Goal: Task Accomplishment & Management: Use online tool/utility

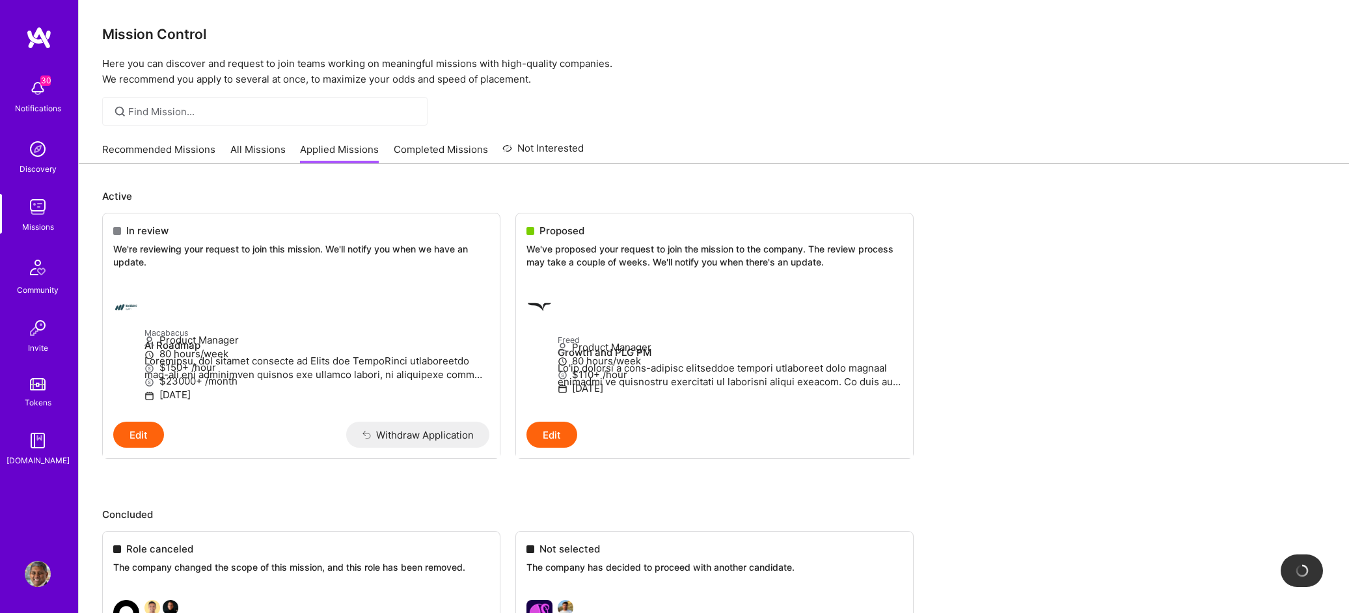
click at [126, 144] on link "Recommended Missions" at bounding box center [158, 152] width 113 height 21
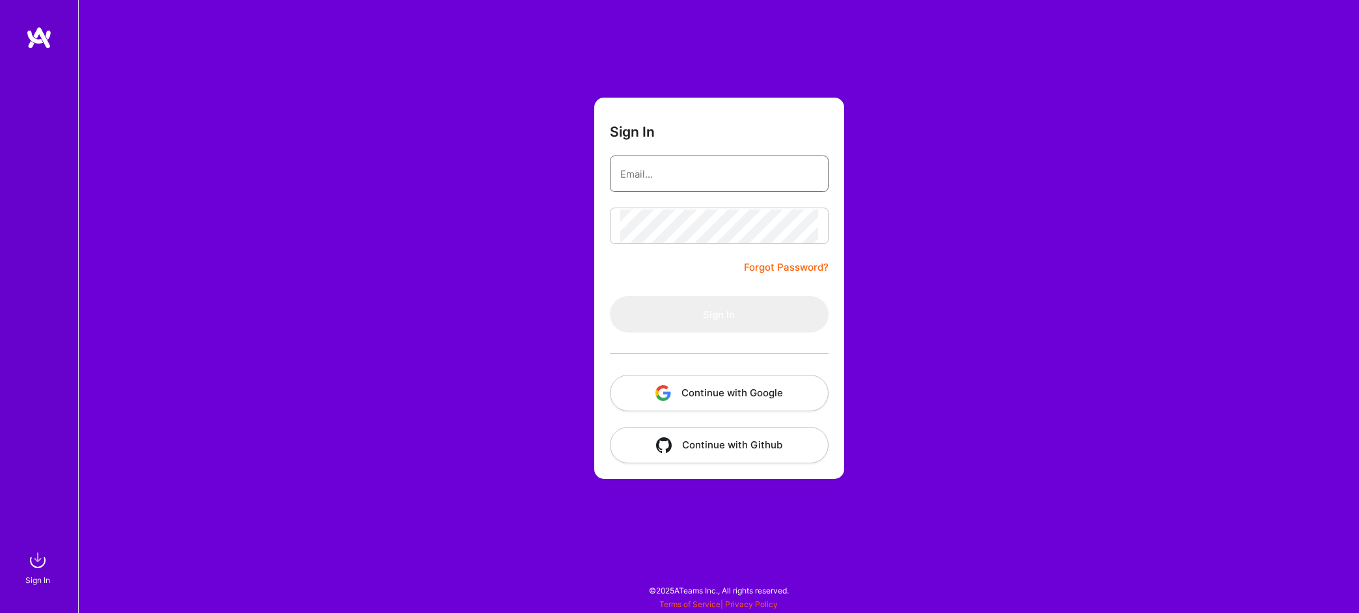
type input "sam@xproconsult.com"
click at [718, 314] on button "Sign In" at bounding box center [719, 314] width 219 height 36
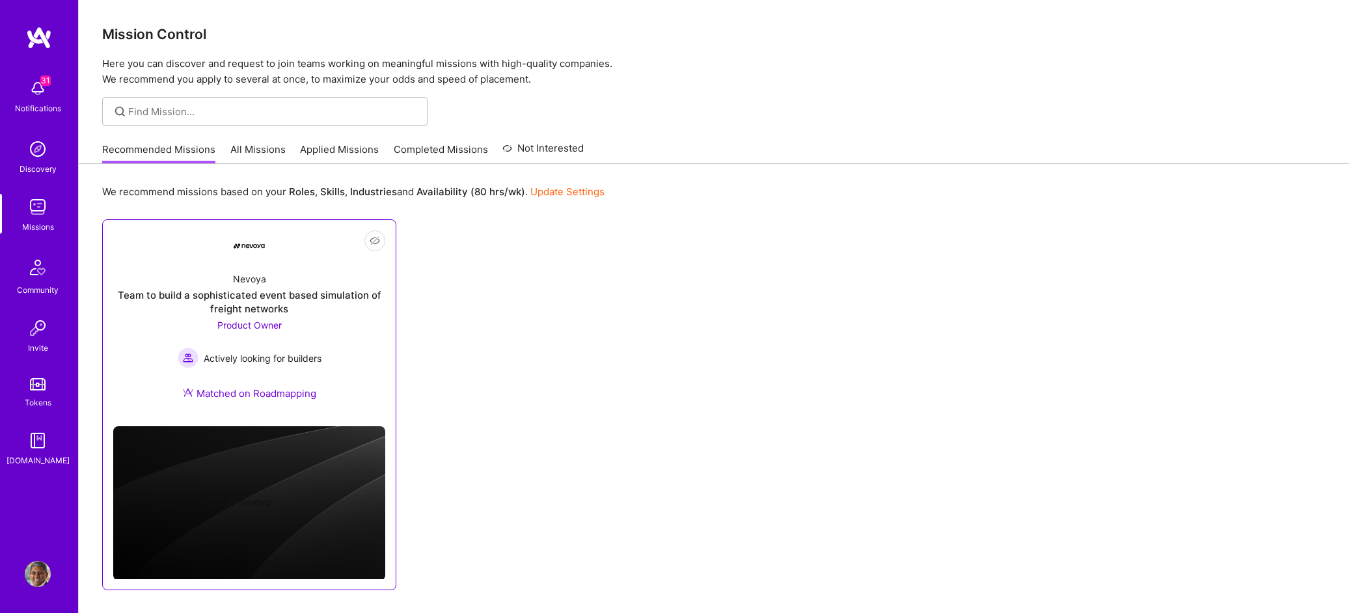
click at [356, 345] on div "Nevoya Team to build a sophisticated event based simulation of freight networks…" at bounding box center [249, 339] width 272 height 154
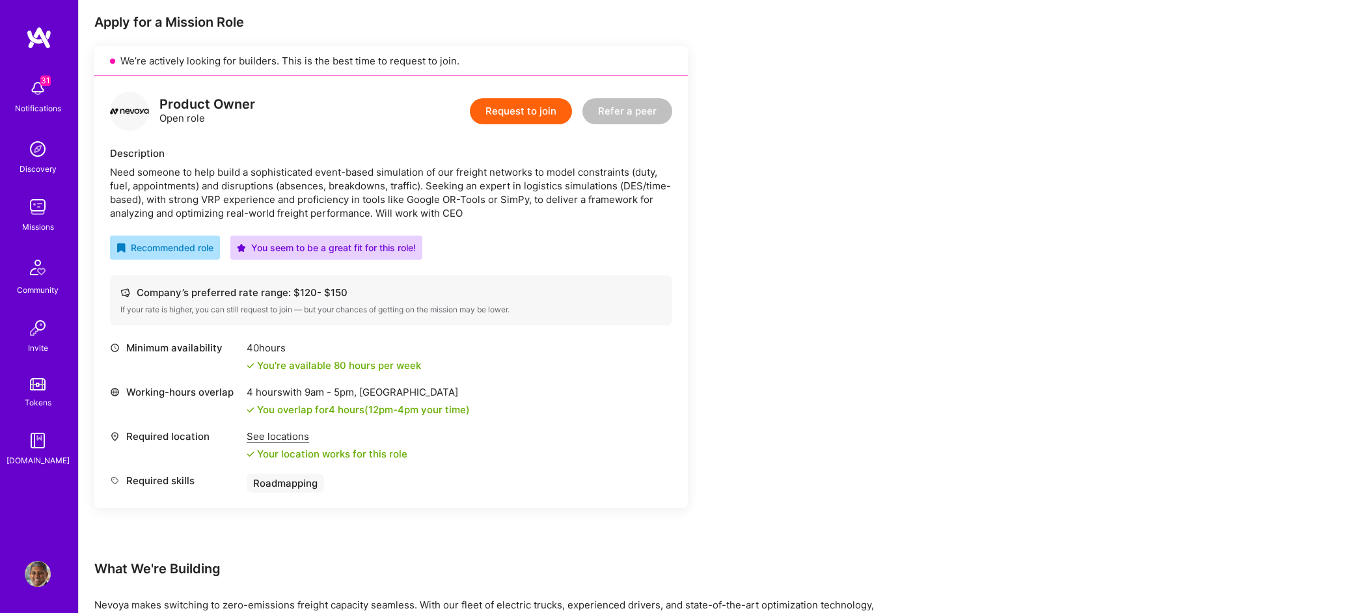
scroll to position [204, 0]
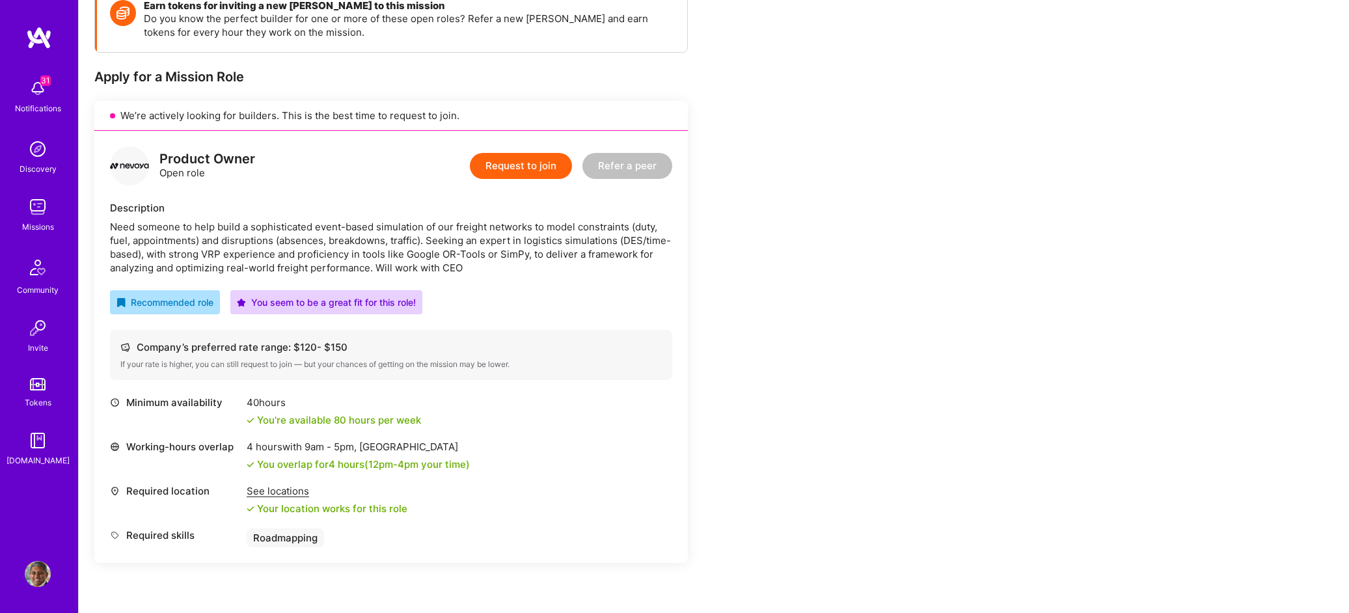
click at [40, 210] on img at bounding box center [38, 207] width 26 height 26
